Goal: Information Seeking & Learning: Learn about a topic

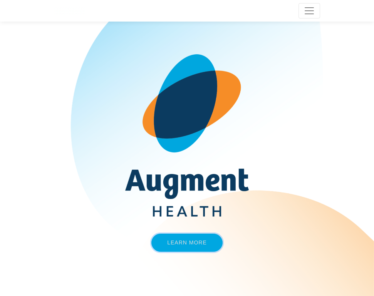
click at [195, 239] on link "Learn More" at bounding box center [186, 243] width 71 height 18
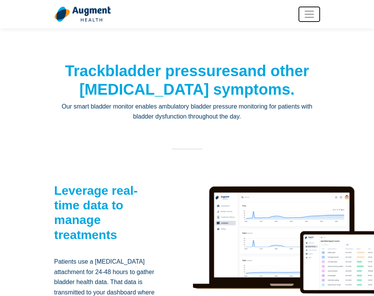
click at [313, 16] on span "Toggle navigation" at bounding box center [310, 14] width 12 height 12
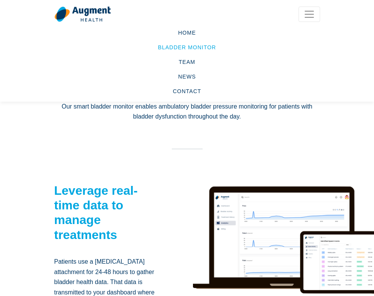
click at [205, 46] on link "Bladder Monitor" at bounding box center [187, 47] width 266 height 15
